Goal: Check status: Check status

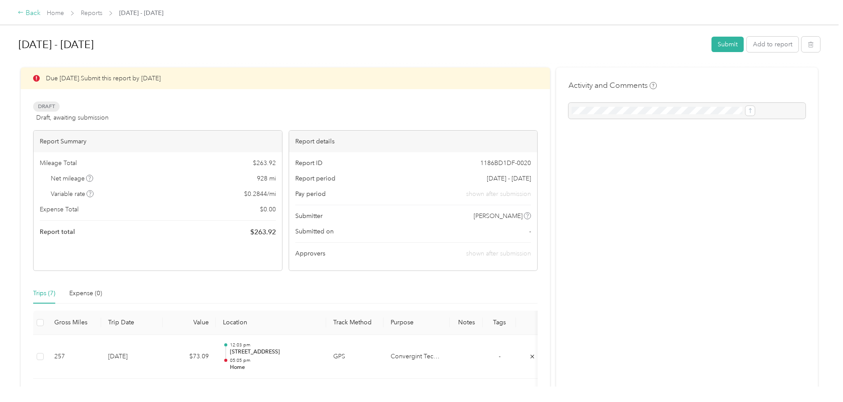
click at [41, 17] on div "Back" at bounding box center [29, 13] width 23 height 11
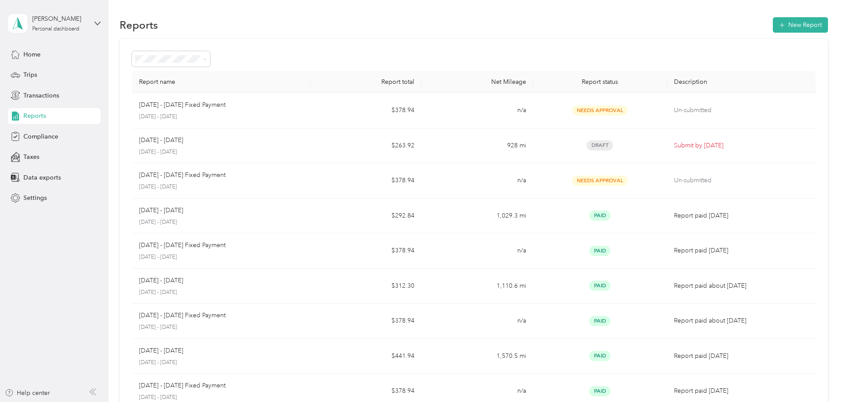
click at [805, 179] on div "Report name Report total Net Mileage Report status Description [DATE] - [DATE] …" at bounding box center [474, 260] width 709 height 443
click at [47, 77] on div "Trips" at bounding box center [54, 75] width 93 height 16
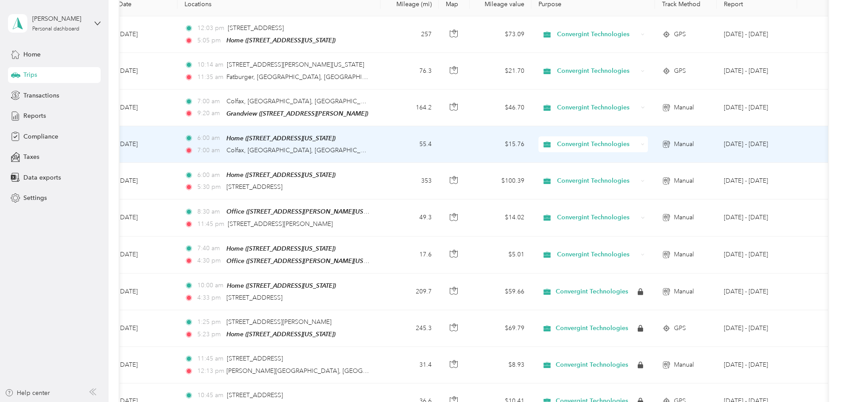
scroll to position [0, 143]
drag, startPoint x: 435, startPoint y: 128, endPoint x: 483, endPoint y: 130, distance: 48.1
drag, startPoint x: 295, startPoint y: 151, endPoint x: 360, endPoint y: 147, distance: 65.0
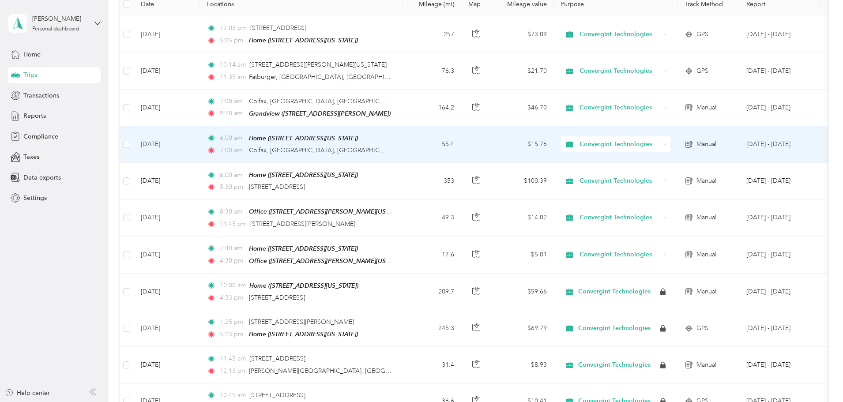
drag, startPoint x: 332, startPoint y: 157, endPoint x: 299, endPoint y: 157, distance: 33.1
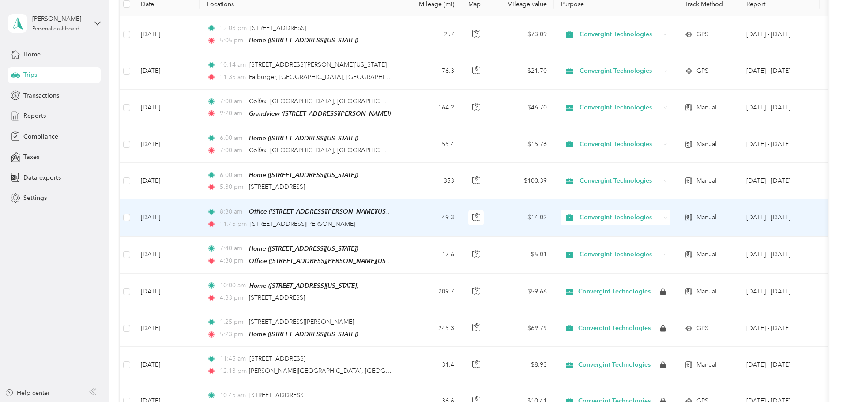
drag, startPoint x: 411, startPoint y: 202, endPoint x: 216, endPoint y: 195, distance: 194.4
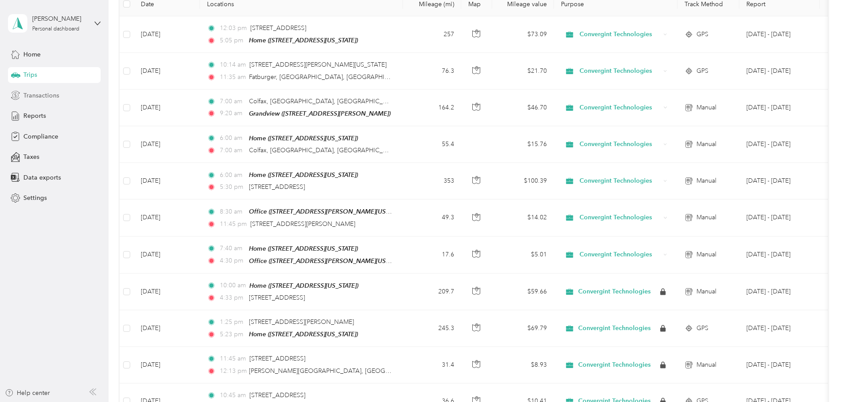
click at [37, 91] on span "Transactions" at bounding box center [41, 95] width 36 height 9
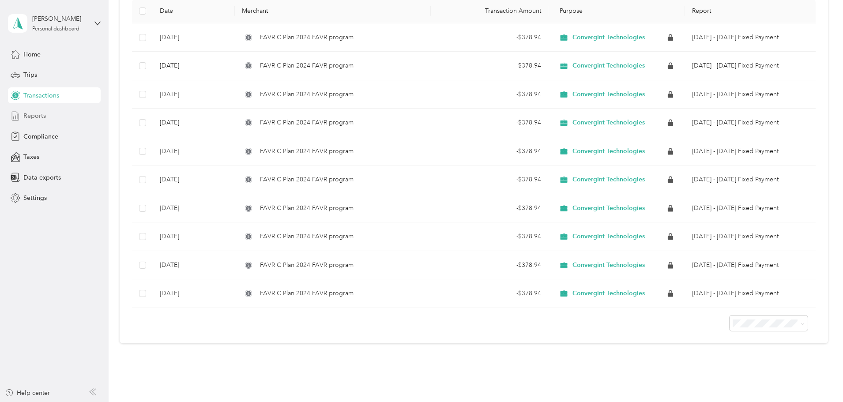
click at [58, 117] on div "Reports" at bounding box center [54, 116] width 93 height 16
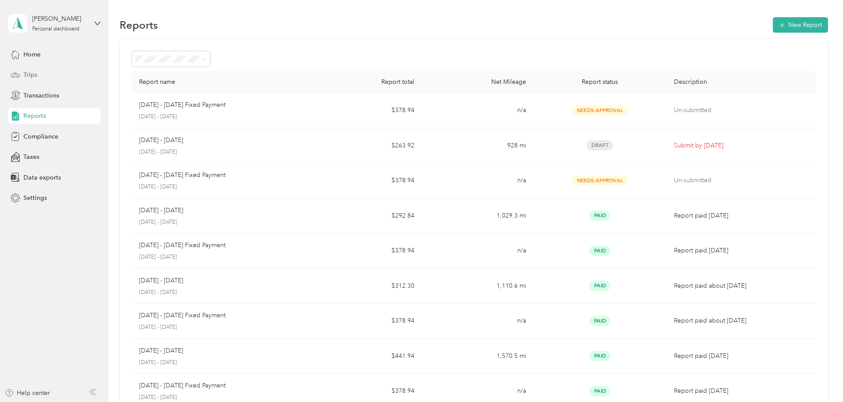
click at [67, 73] on div "Trips" at bounding box center [54, 75] width 93 height 16
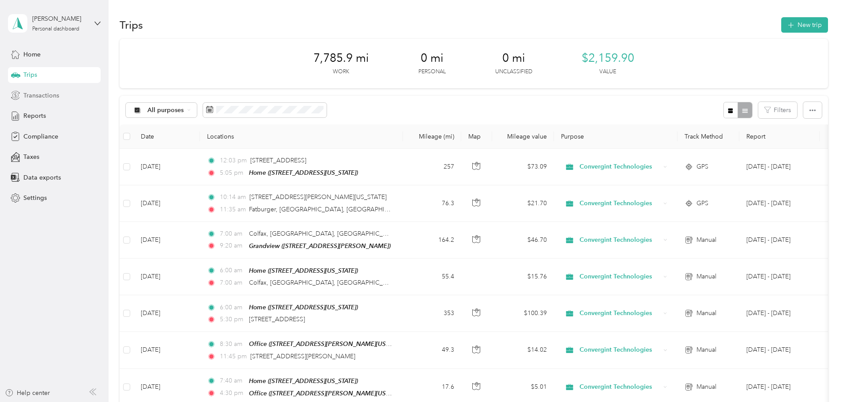
click at [63, 96] on div "Transactions" at bounding box center [54, 95] width 93 height 16
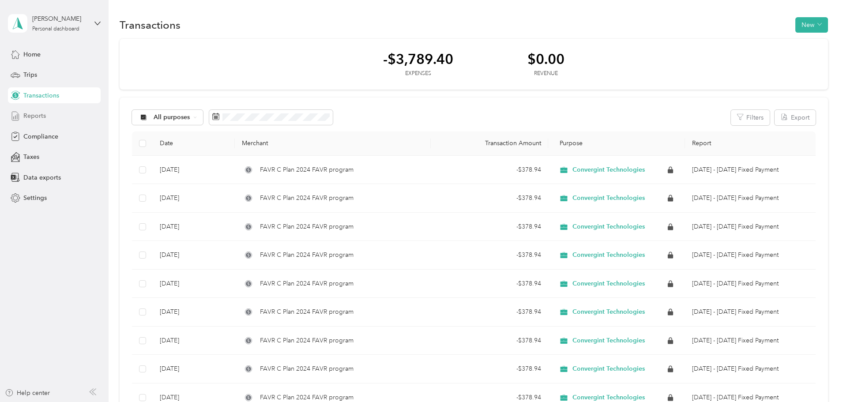
click at [26, 122] on div "Reports" at bounding box center [54, 116] width 93 height 16
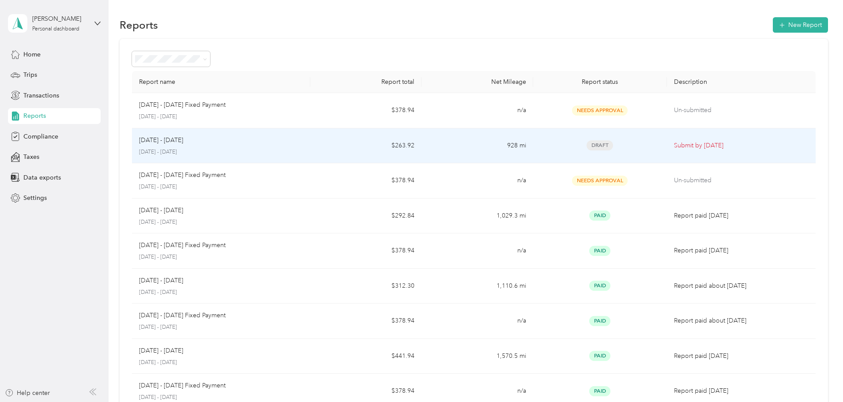
click at [395, 151] on td "$263.92" at bounding box center [365, 145] width 111 height 35
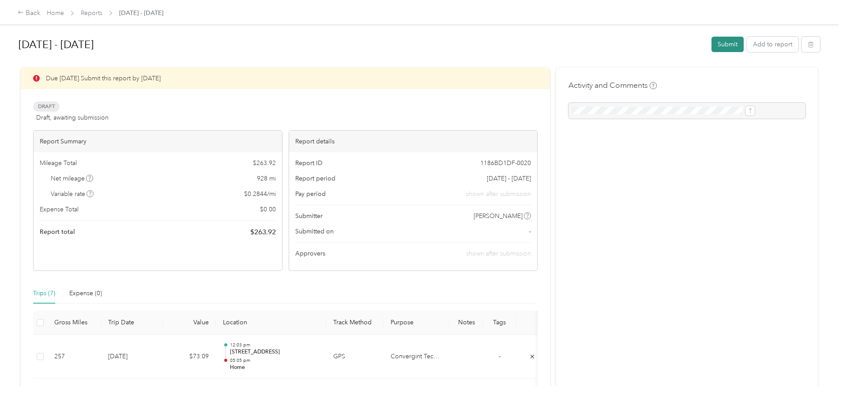
click at [712, 49] on button "Submit" at bounding box center [728, 44] width 32 height 15
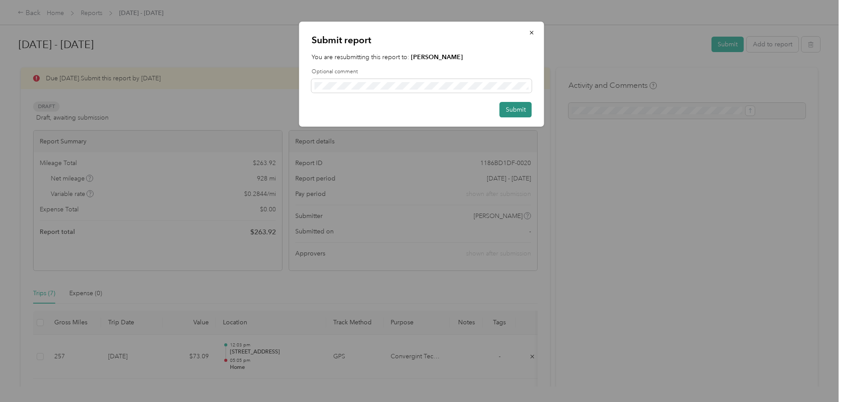
click at [515, 108] on button "Submit" at bounding box center [516, 109] width 32 height 15
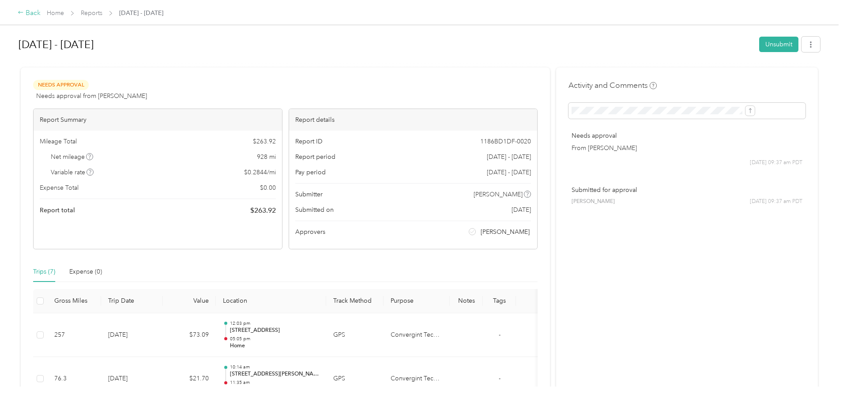
click at [41, 14] on div "Back" at bounding box center [29, 13] width 23 height 11
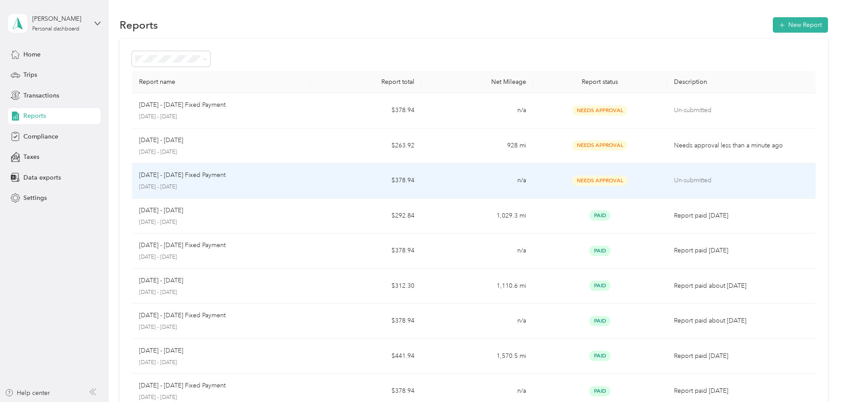
click at [303, 185] on p "[DATE] - [DATE]" at bounding box center [221, 187] width 164 height 8
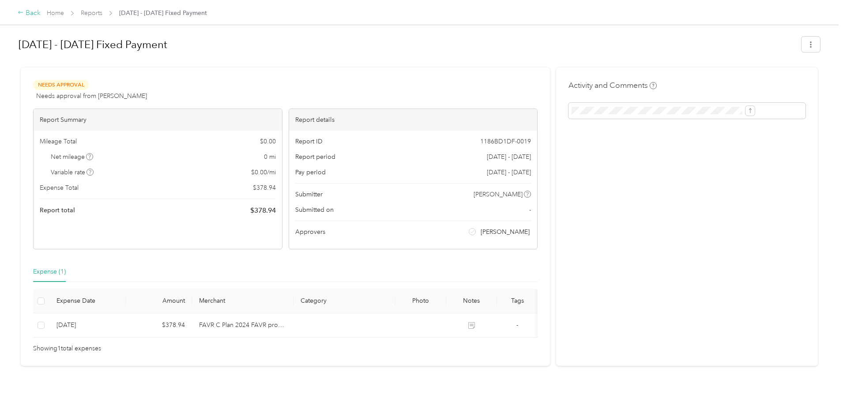
click at [99, 9] on div "Back Home Reports [DATE] - [DATE] Fixed Payment" at bounding box center [421, 12] width 843 height 25
